Goal: Information Seeking & Learning: Find specific page/section

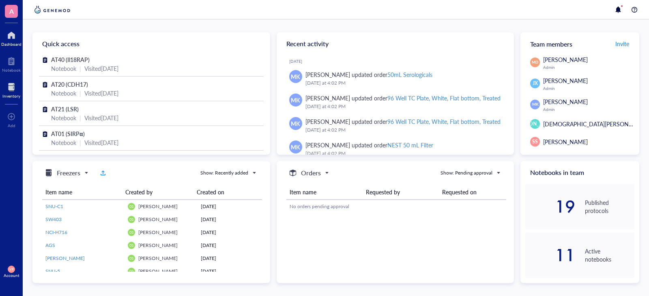
click at [8, 95] on div "Inventory" at bounding box center [11, 96] width 18 height 5
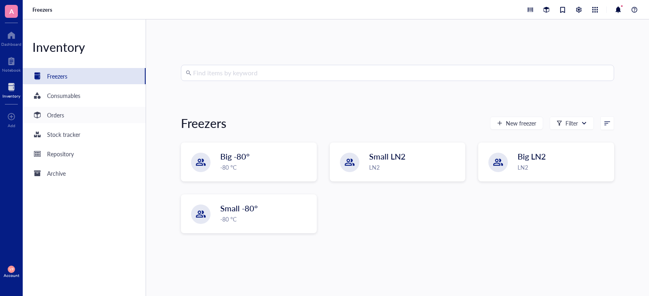
click at [69, 117] on div "Orders" at bounding box center [84, 115] width 123 height 16
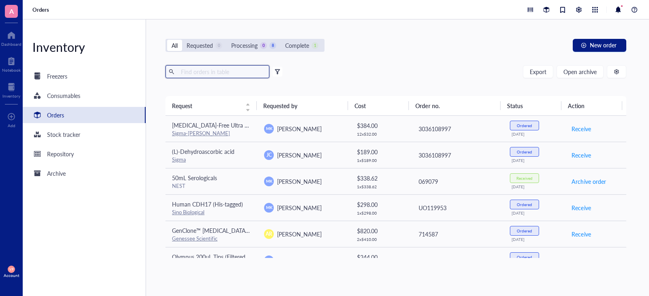
click at [202, 71] on input "text" at bounding box center [222, 72] width 88 height 12
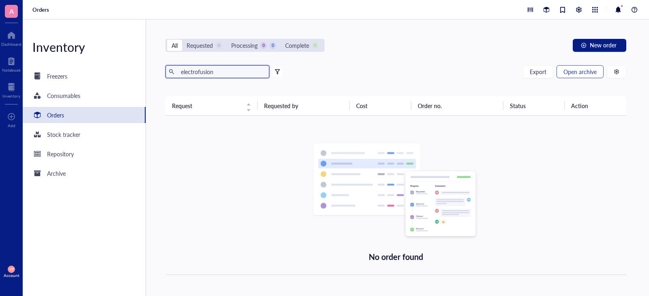
type input "electrofusion"
click at [568, 75] on span "Open archive" at bounding box center [579, 72] width 33 height 6
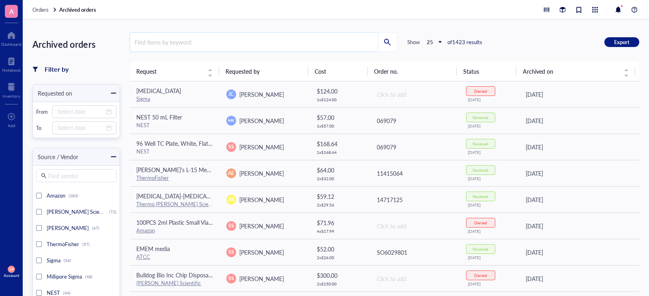
click at [168, 45] on input "search" at bounding box center [253, 42] width 247 height 19
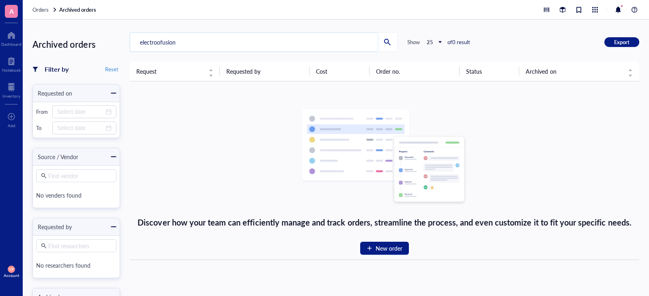
click at [158, 43] on input "electroofusion" at bounding box center [253, 42] width 247 height 19
type input "electrofusion"
click at [492, 43] on div "electrofusion electrofusion Show 25 of 0 result Export" at bounding box center [384, 41] width 509 height 19
click at [384, 43] on div at bounding box center [387, 42] width 13 height 13
click at [4, 94] on div "Inventory" at bounding box center [11, 96] width 18 height 5
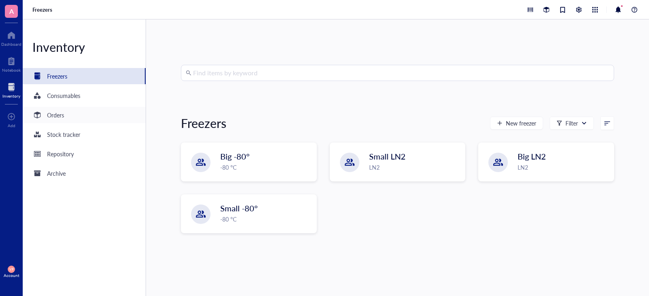
click at [58, 114] on div "Orders" at bounding box center [55, 115] width 17 height 9
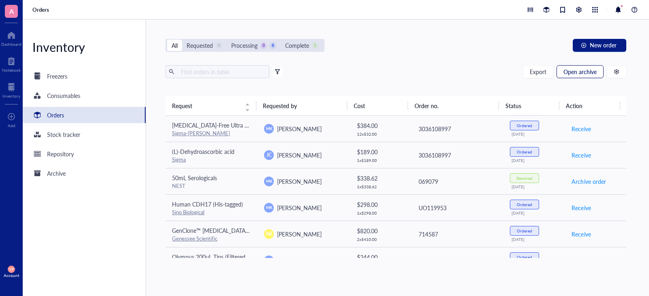
click at [579, 73] on span "Open archive" at bounding box center [579, 72] width 33 height 6
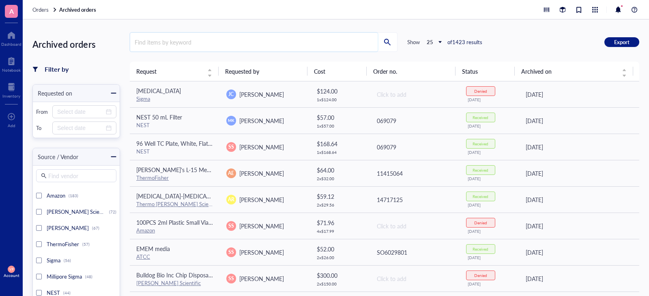
click at [171, 42] on input "search" at bounding box center [253, 42] width 247 height 19
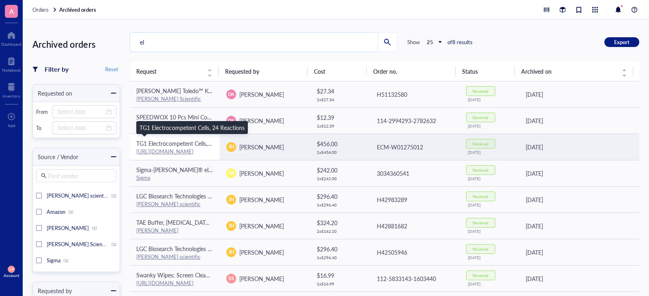
type input "e"
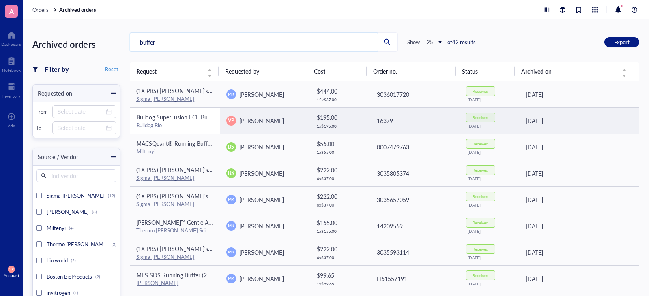
type input "buffer"
click at [148, 121] on link "Bulldog Bio" at bounding box center [149, 125] width 26 height 8
